Goal: Information Seeking & Learning: Learn about a topic

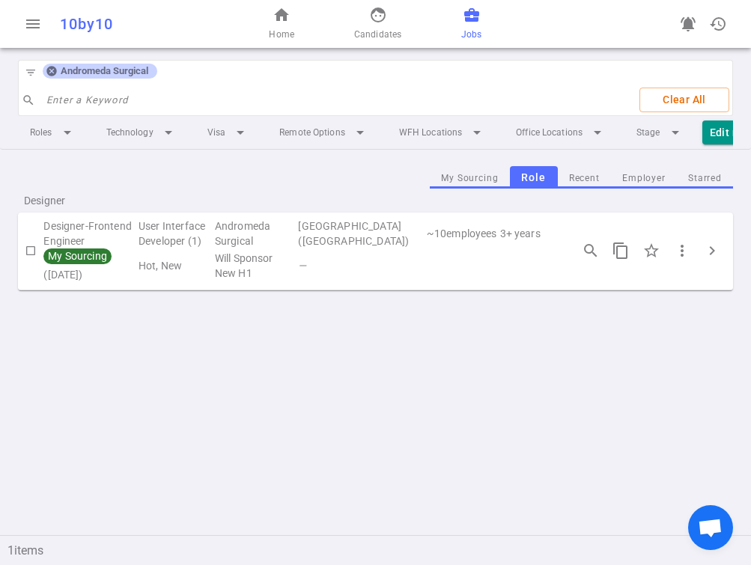
click at [47, 73] on icon at bounding box center [51, 72] width 10 height 10
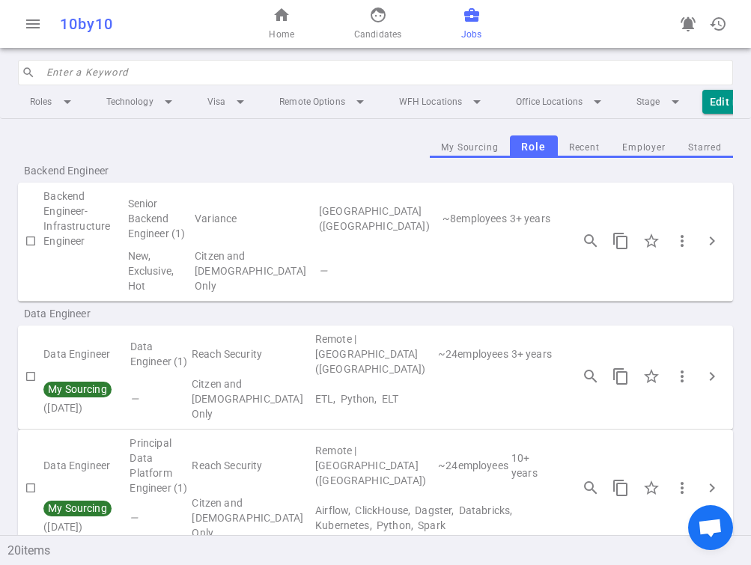
click at [118, 70] on input "search" at bounding box center [385, 73] width 678 height 24
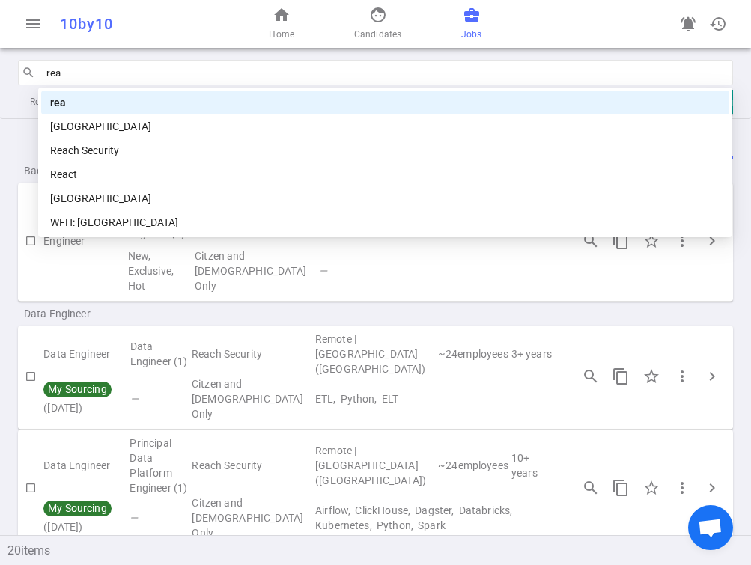
type input "reac"
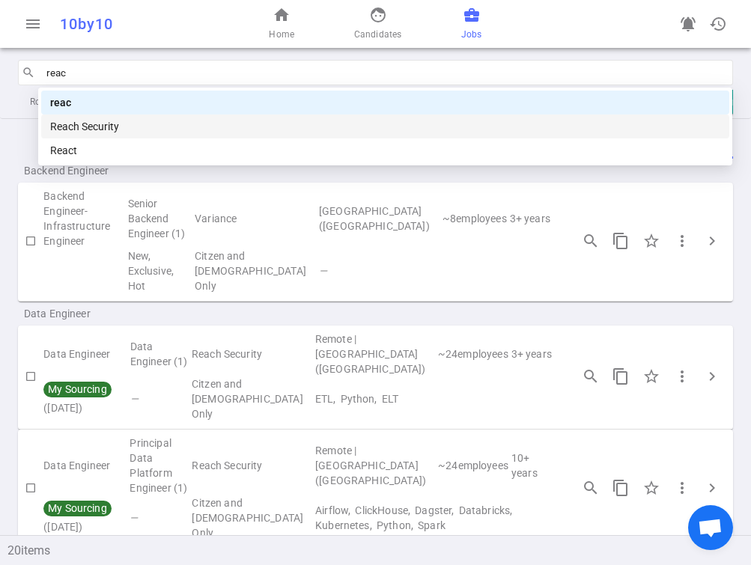
click at [109, 125] on div "Reach Security" at bounding box center [385, 126] width 670 height 16
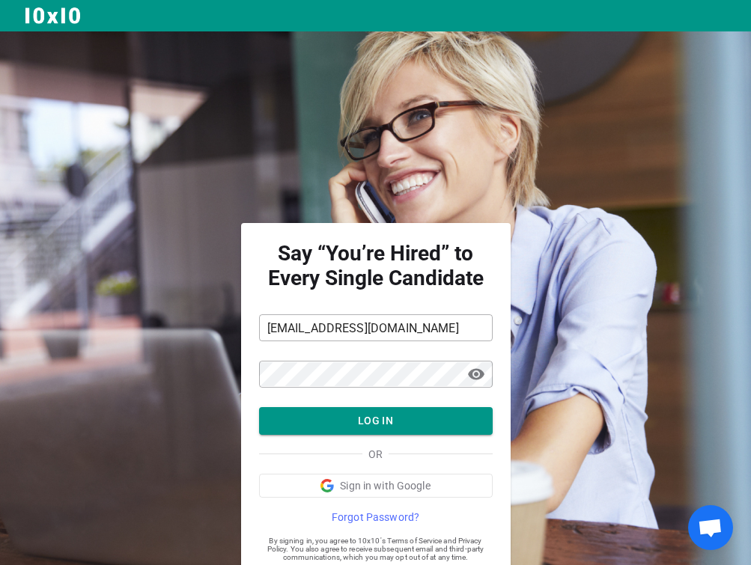
scroll to position [45, 0]
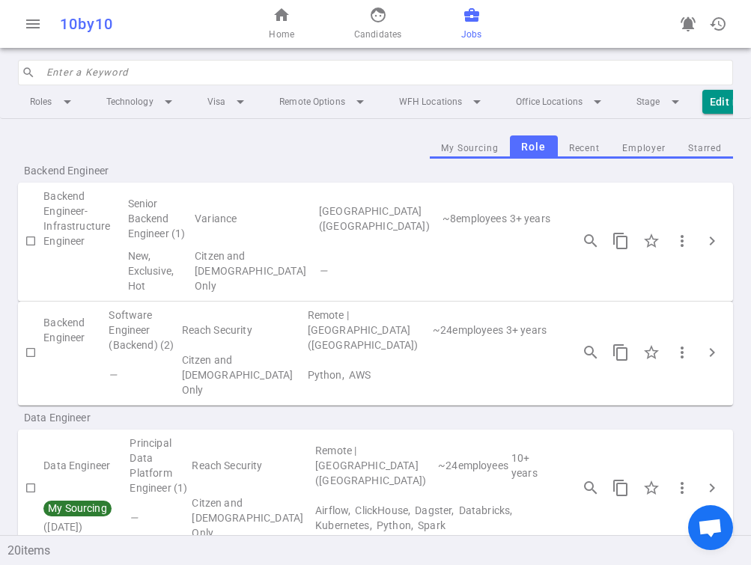
click at [181, 73] on input "search" at bounding box center [385, 73] width 678 height 24
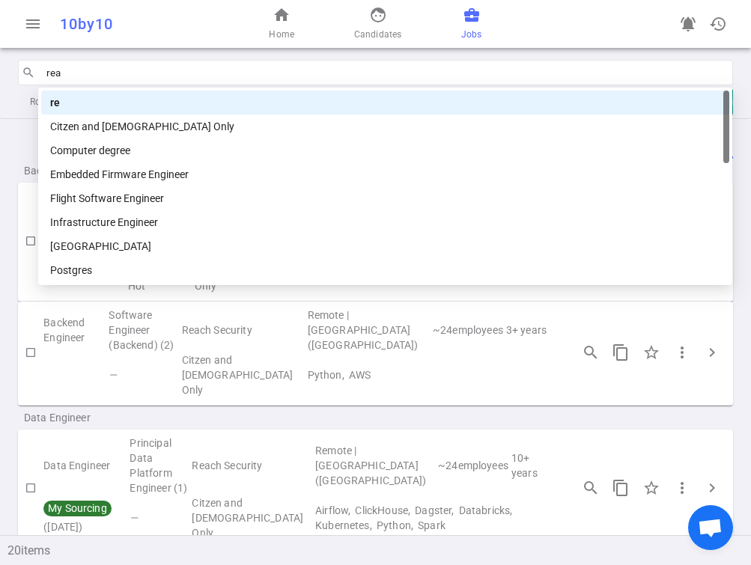
type input "reac"
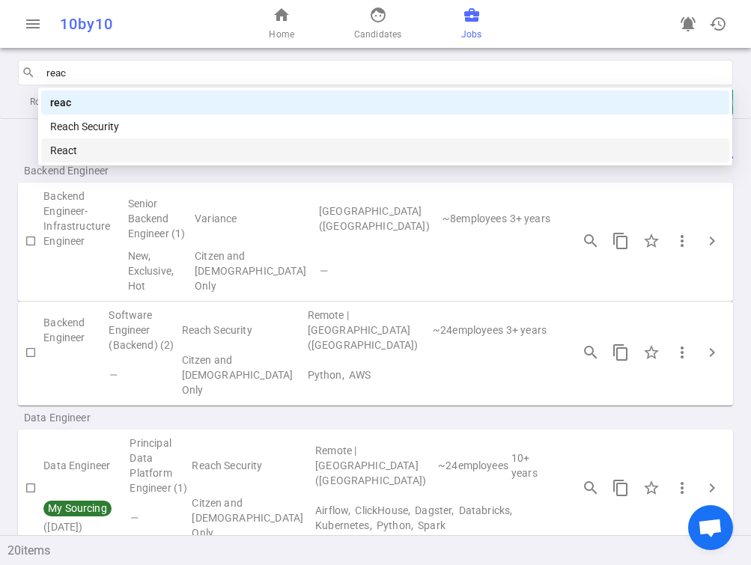
click at [102, 128] on div "Reach Security" at bounding box center [385, 126] width 670 height 16
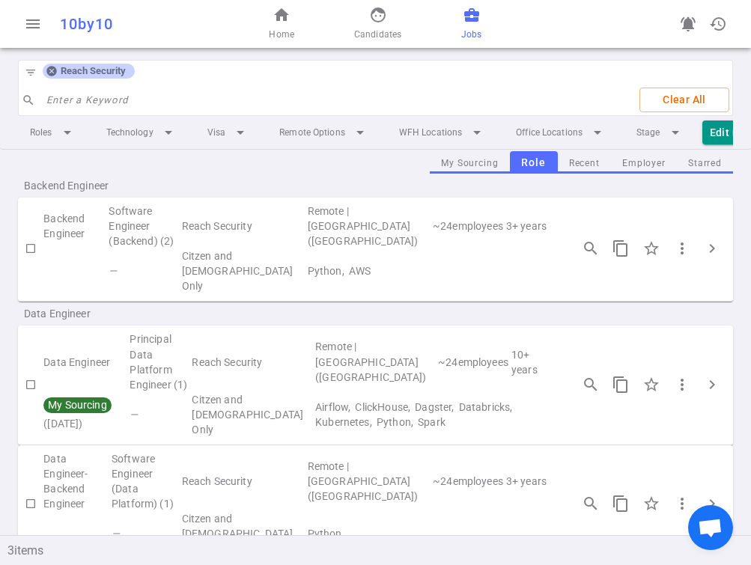
scroll to position [12, 0]
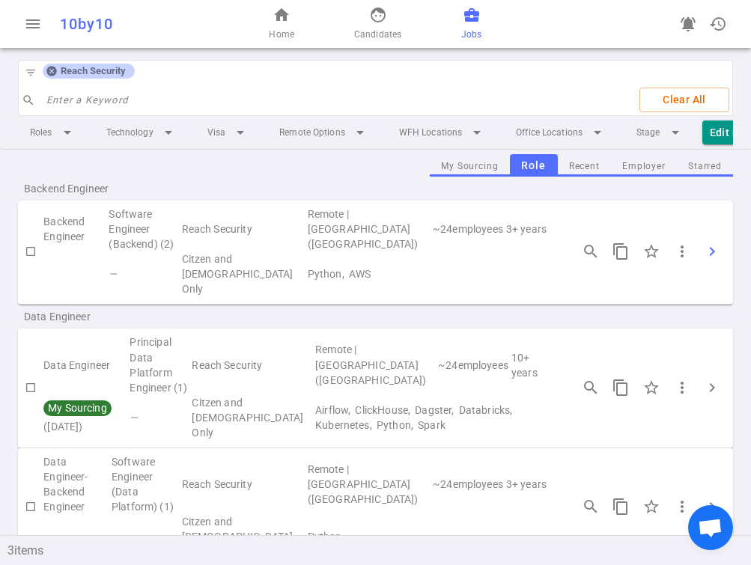
click at [703, 250] on span "chevron_right" at bounding box center [712, 252] width 18 height 18
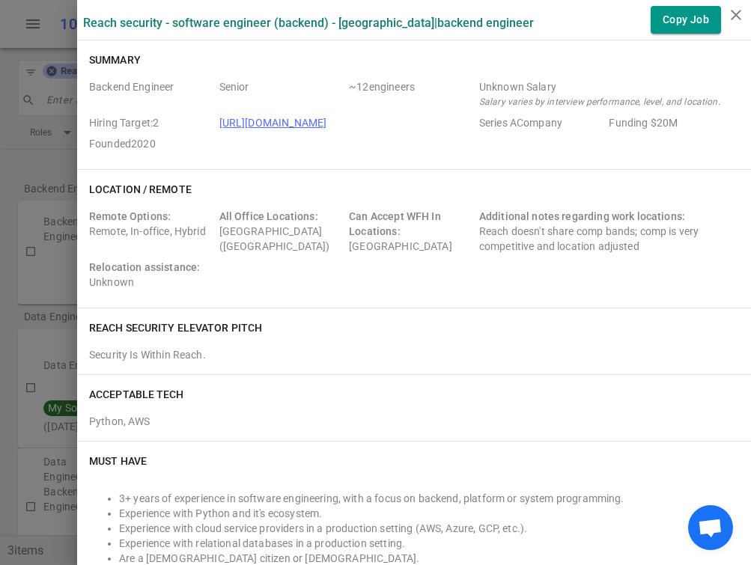
scroll to position [600, 0]
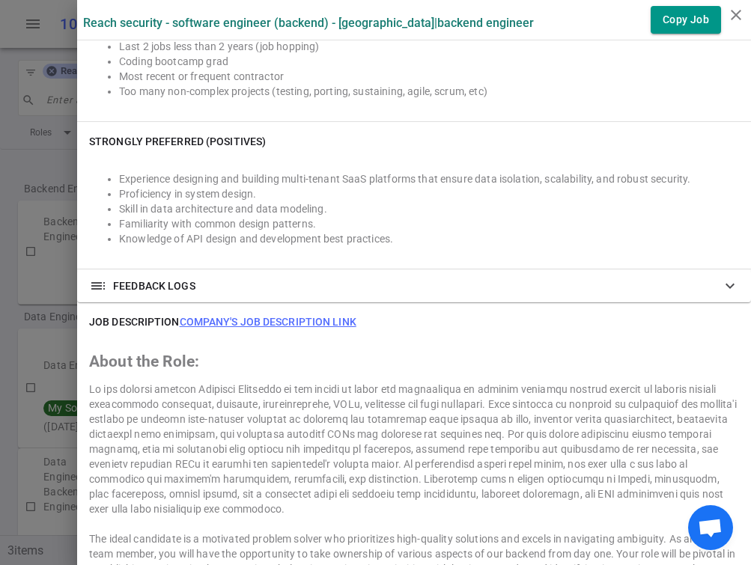
click at [279, 317] on link "Company's job description link" at bounding box center [268, 322] width 177 height 12
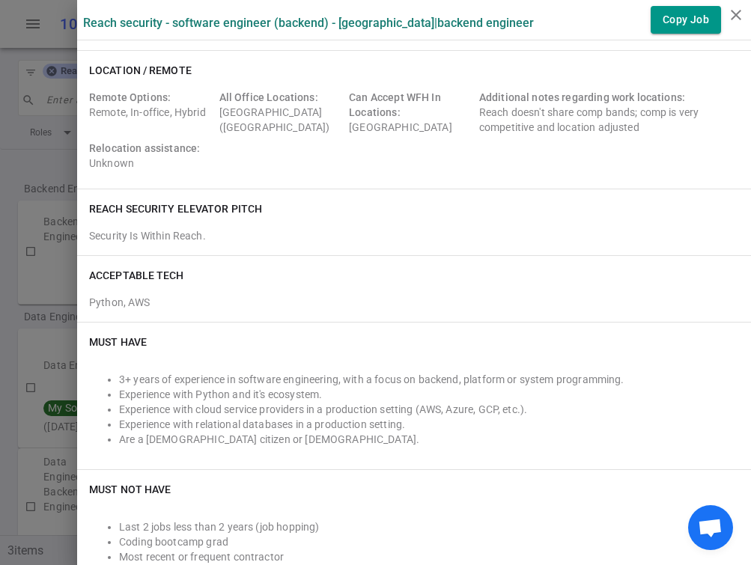
scroll to position [342, 0]
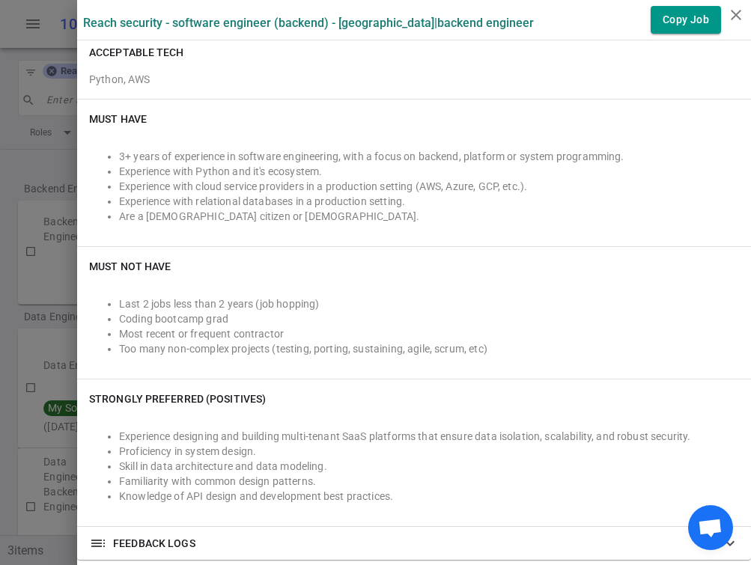
click at [52, 190] on div at bounding box center [375, 282] width 751 height 565
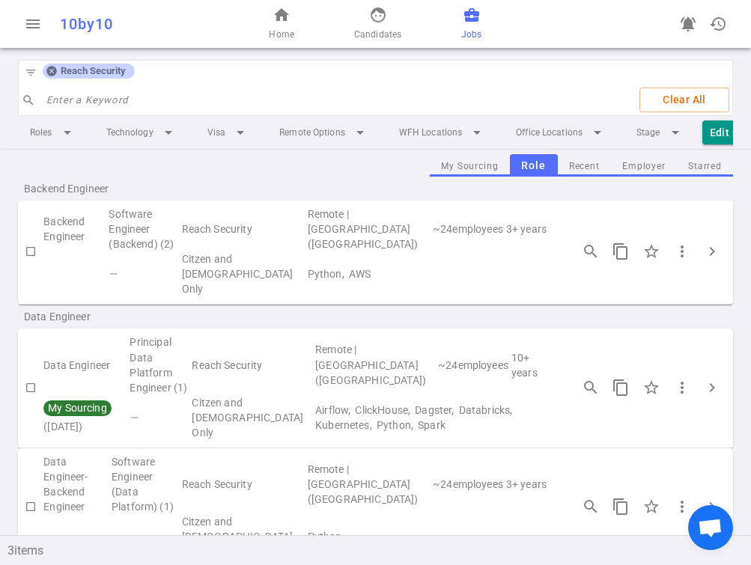
click at [51, 70] on icon at bounding box center [52, 71] width 12 height 12
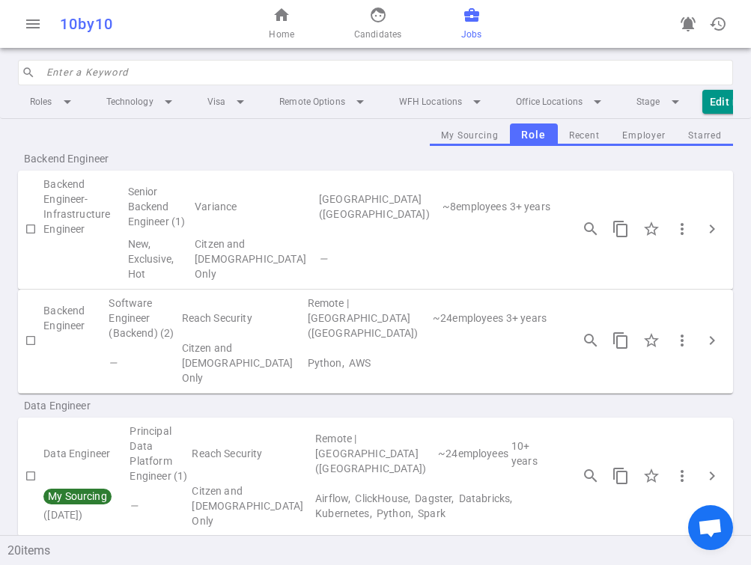
click at [87, 70] on input "search" at bounding box center [385, 73] width 678 height 24
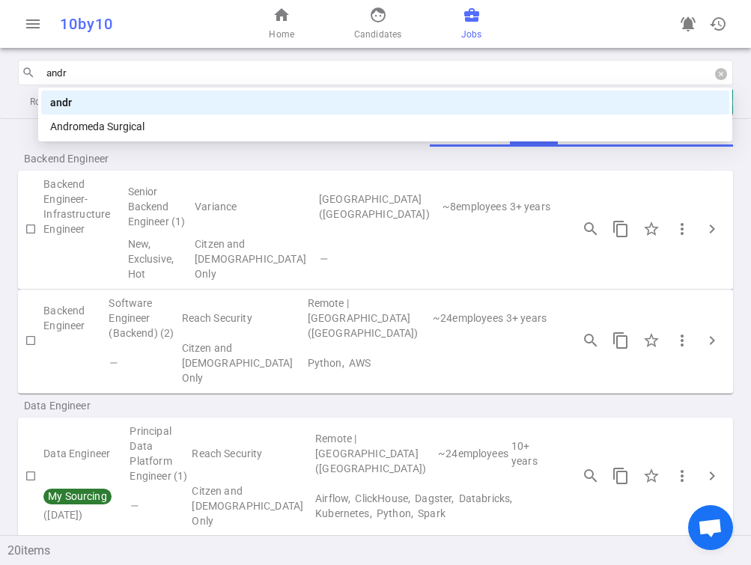
type input "andro"
click at [94, 127] on div "Andromeda Surgical" at bounding box center [385, 126] width 670 height 16
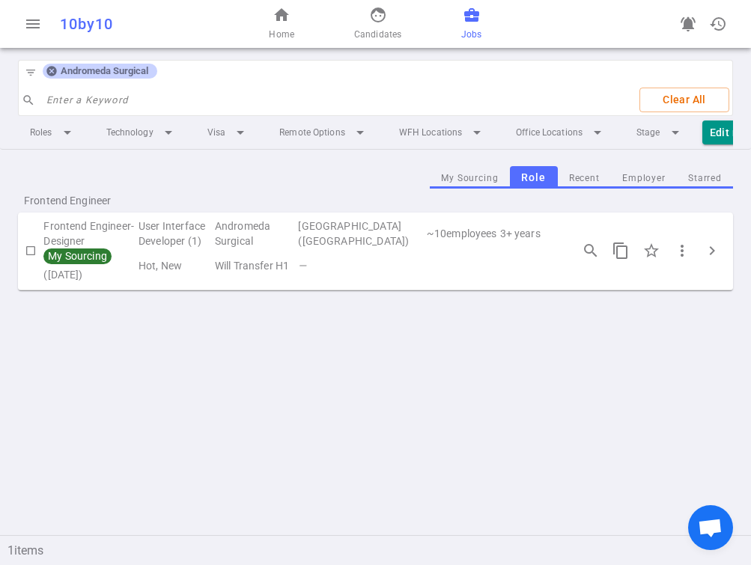
scroll to position [0, 0]
click at [712, 258] on span "chevron_right" at bounding box center [712, 251] width 18 height 18
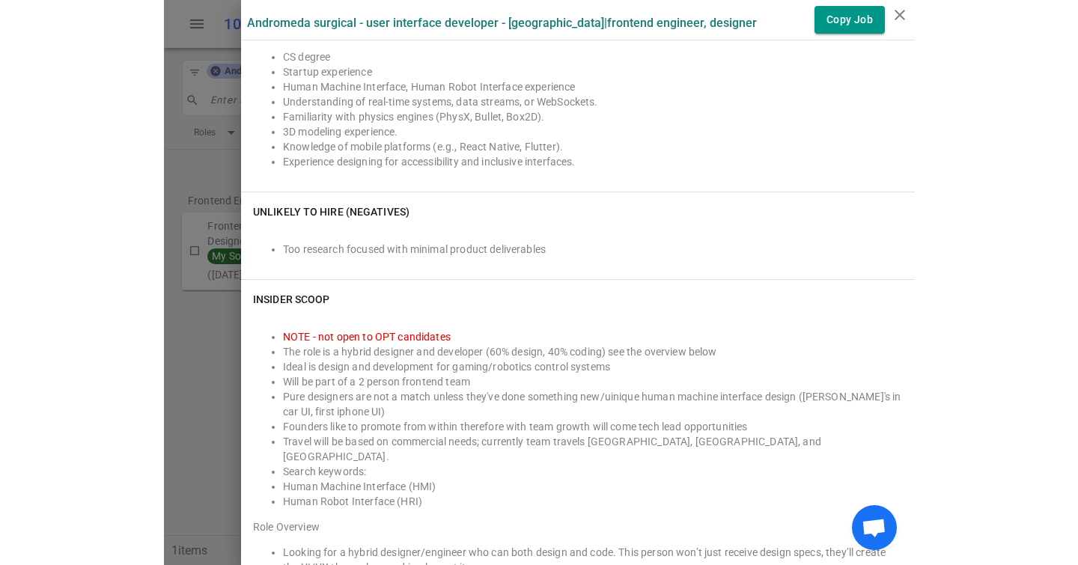
scroll to position [806, 0]
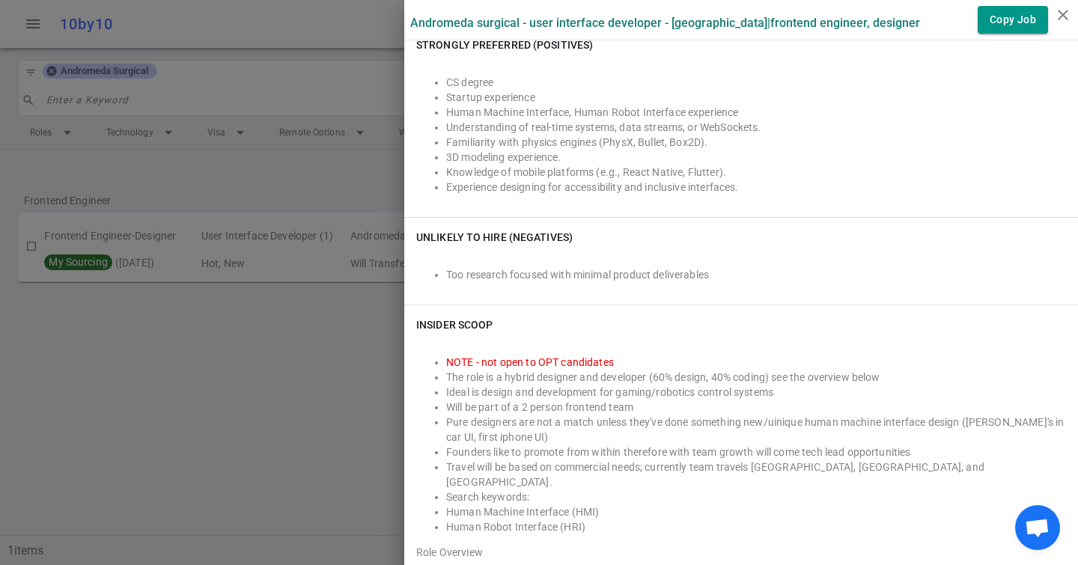
click at [329, 311] on div at bounding box center [539, 282] width 1078 height 565
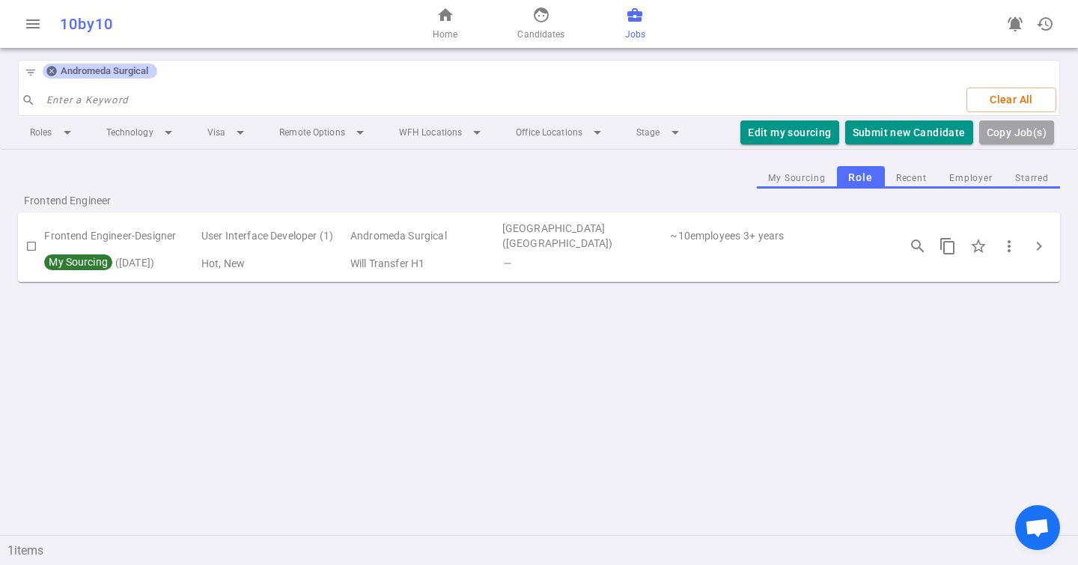
click at [49, 70] on icon at bounding box center [51, 72] width 10 height 10
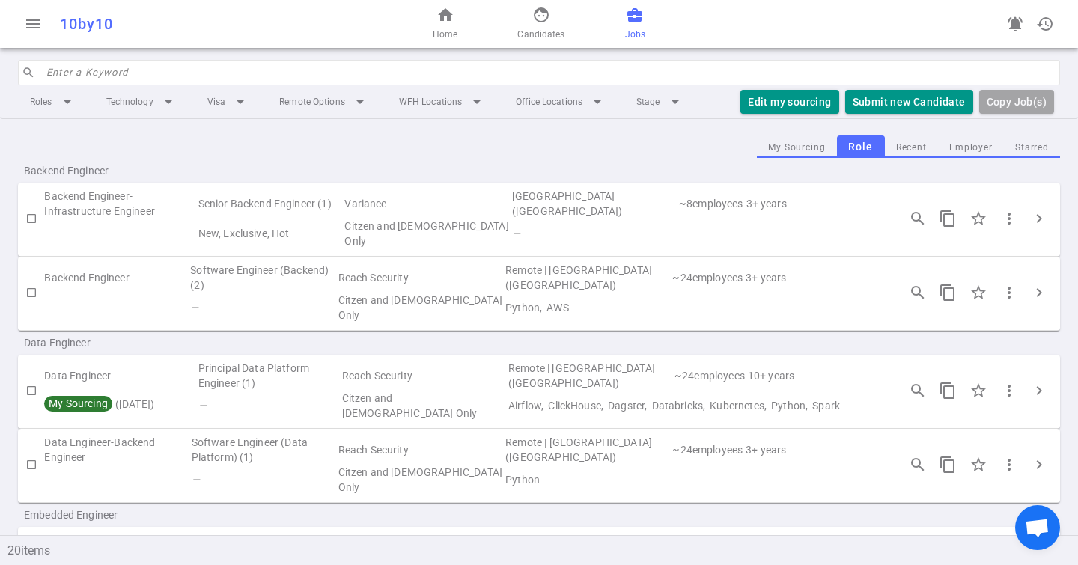
click at [55, 70] on input "search" at bounding box center [548, 73] width 1005 height 24
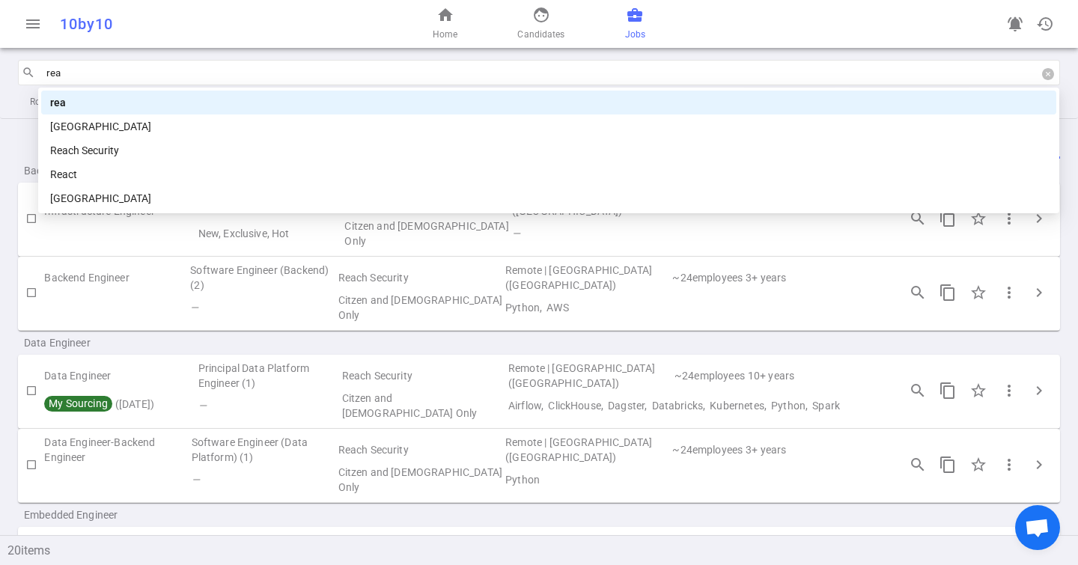
type input "reac"
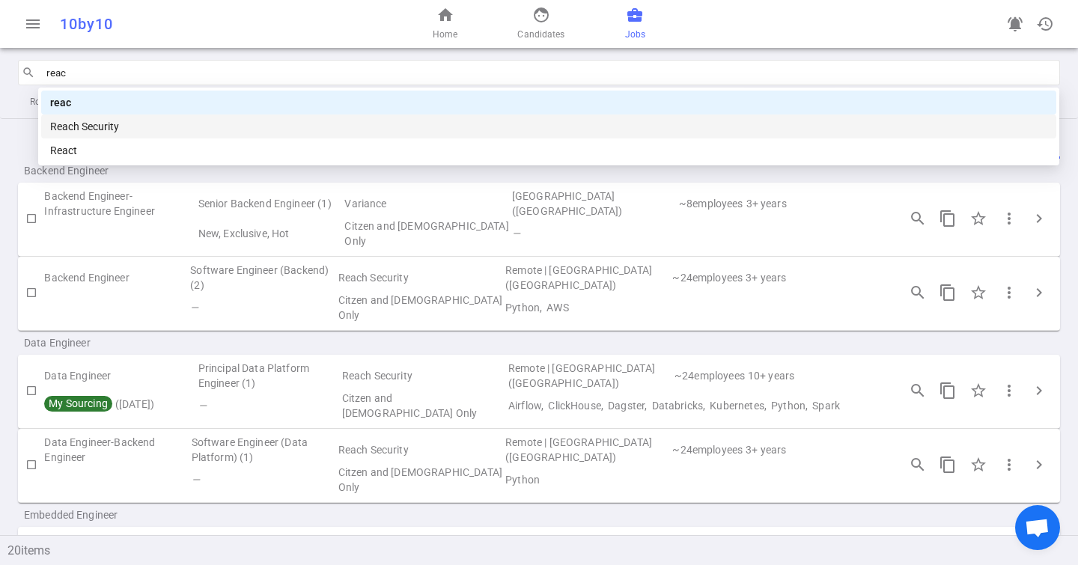
click at [101, 135] on div "Reach Security" at bounding box center [548, 127] width 1015 height 24
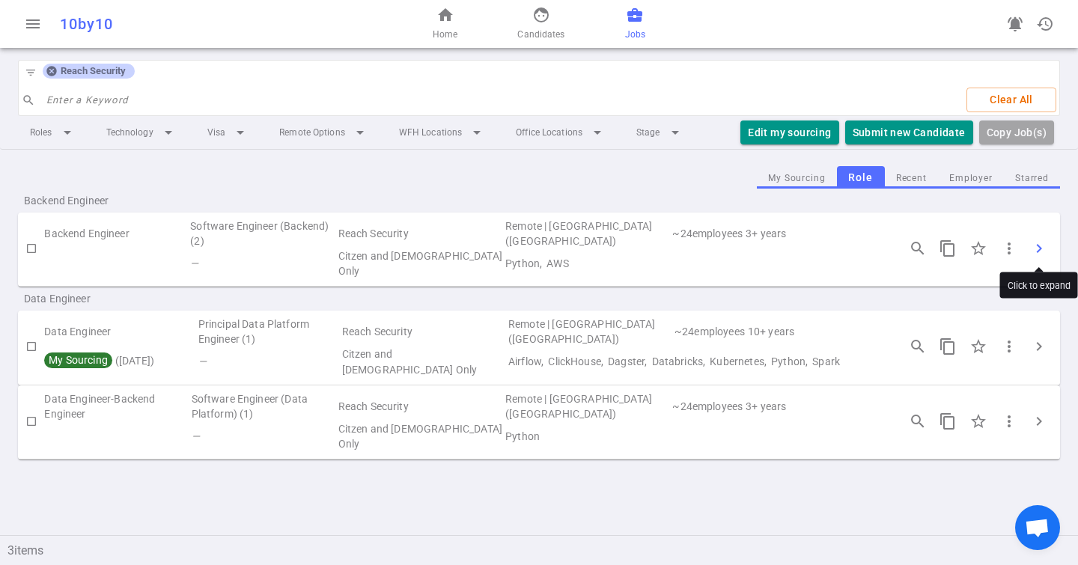
click at [750, 244] on span "chevron_right" at bounding box center [1039, 249] width 18 height 18
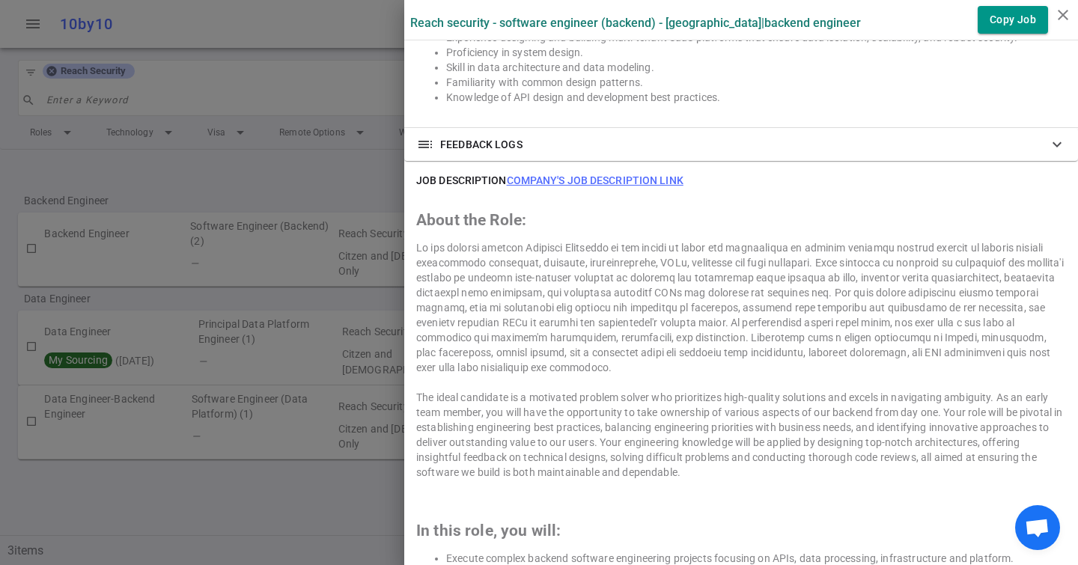
scroll to position [0, 0]
